Goal: Task Accomplishment & Management: Manage account settings

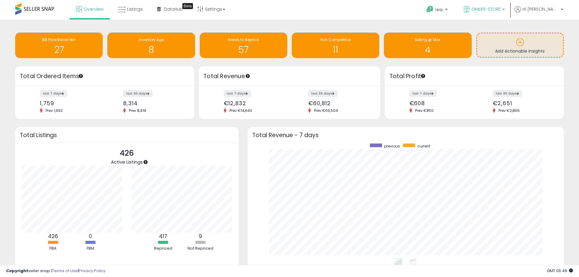
click at [501, 11] on span "GMLIFE-STORE" at bounding box center [485, 9] width 29 height 6
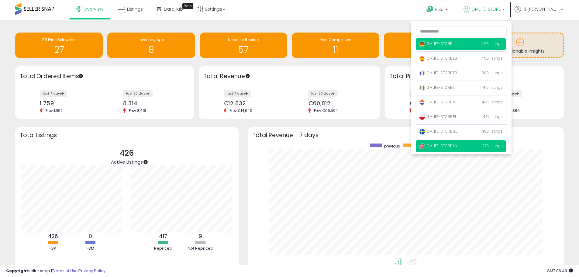
click at [457, 148] on span "GMLIFE-STORE UK" at bounding box center [438, 145] width 38 height 5
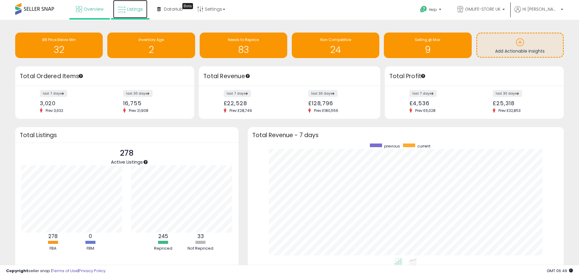
click at [139, 10] on span "Listings" at bounding box center [135, 9] width 16 height 6
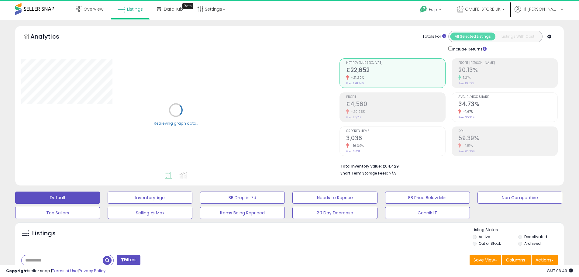
drag, startPoint x: 44, startPoint y: 265, endPoint x: 46, endPoint y: 263, distance: 3.2
click at [44, 265] on input "text" at bounding box center [62, 260] width 81 height 11
paste input "**********"
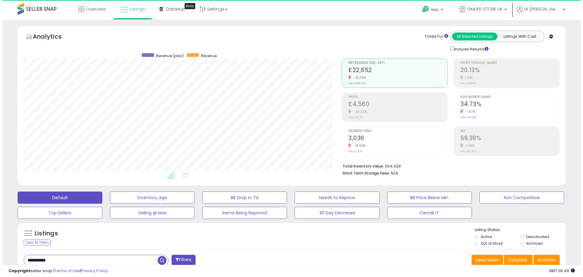
scroll to position [125, 318]
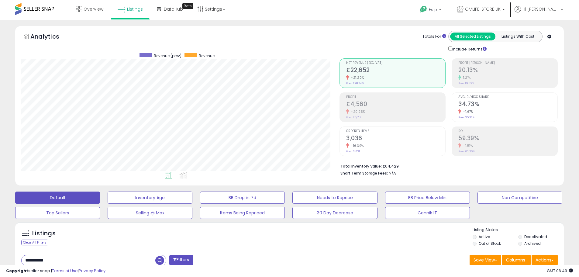
type input "**********"
click at [183, 260] on button "Filters" at bounding box center [181, 260] width 24 height 11
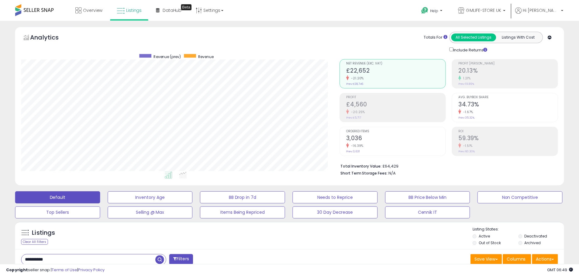
scroll to position [125, 321]
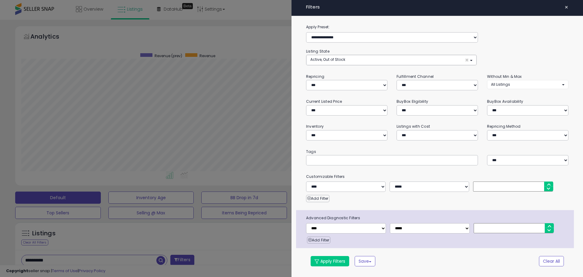
click at [566, 7] on span "×" at bounding box center [567, 7] width 4 height 9
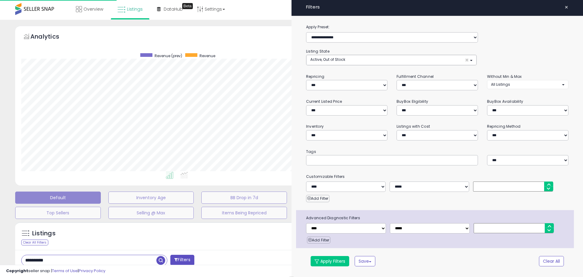
select select "*"
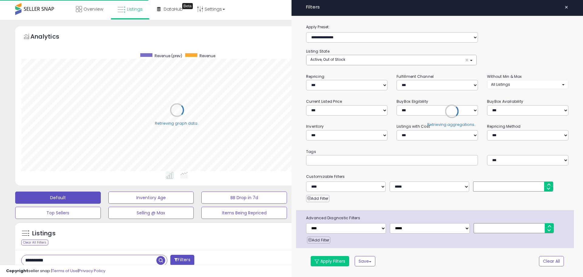
scroll to position [303764, 303570]
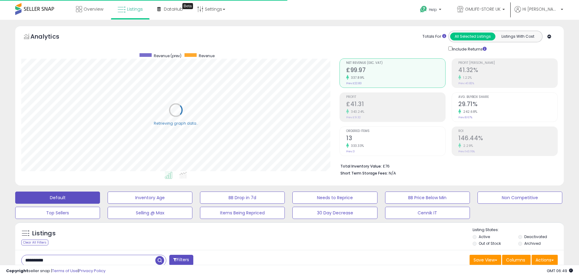
click at [161, 260] on span "button" at bounding box center [159, 260] width 9 height 9
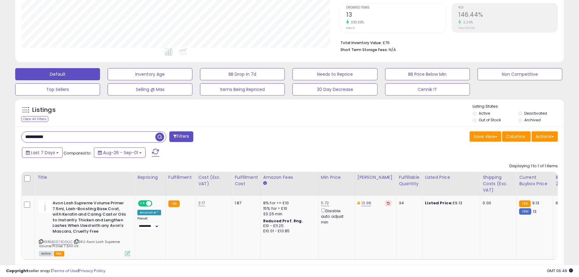
scroll to position [158, 0]
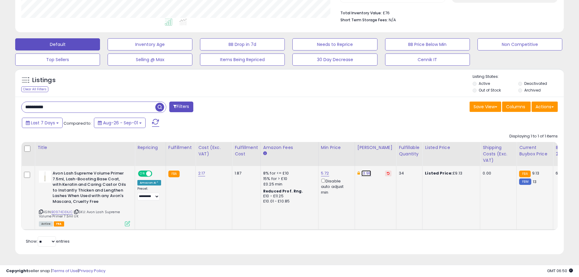
click at [364, 170] on link "13.98" at bounding box center [366, 173] width 10 height 6
drag, startPoint x: 347, startPoint y: 146, endPoint x: 284, endPoint y: 148, distance: 62.6
click at [300, 148] on table "Title Repricing" at bounding box center [475, 186] width 908 height 88
type input "*"
type input "****"
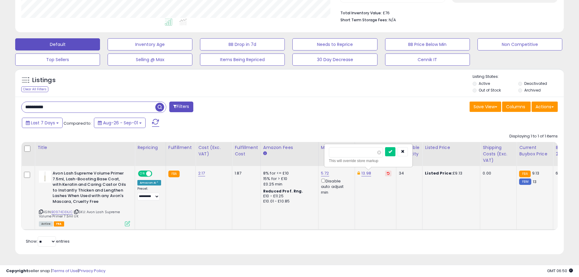
click at [363, 200] on td "13.98 **** This will override store markup" at bounding box center [375, 198] width 41 height 64
click at [385, 147] on button "submit" at bounding box center [390, 151] width 10 height 9
